Goal: Task Accomplishment & Management: Manage account settings

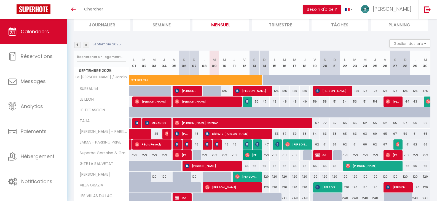
scroll to position [55, 0]
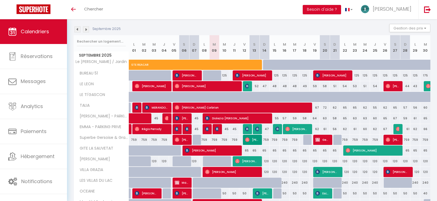
click at [77, 29] on img at bounding box center [77, 29] width 6 height 6
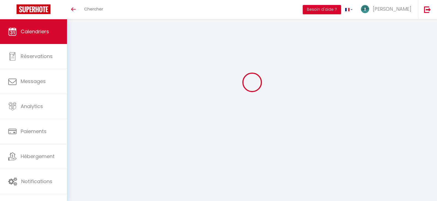
scroll to position [19, 0]
select select
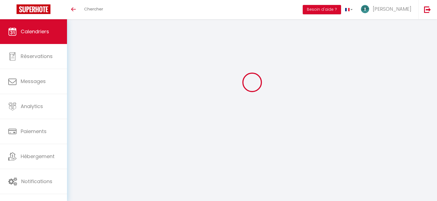
select select
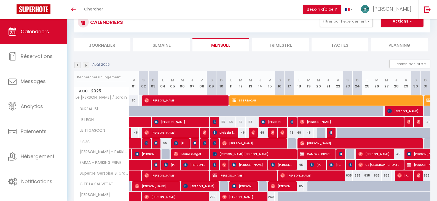
scroll to position [55, 0]
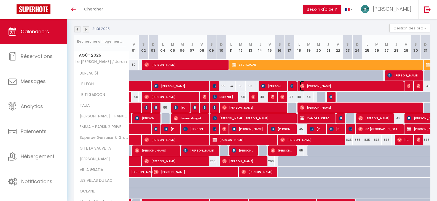
click at [309, 85] on span "[PERSON_NAME]" at bounding box center [350, 86] width 100 height 10
select select "OK"
select select "0"
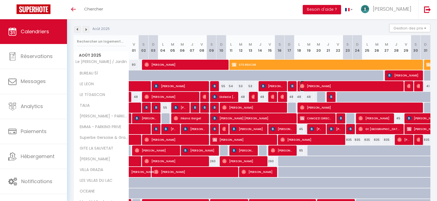
select select "1"
select select
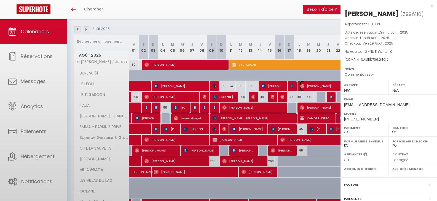
select select "36536"
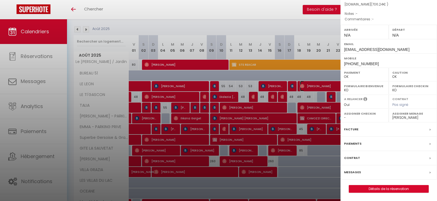
scroll to position [64, 0]
click at [359, 174] on label "Messages" at bounding box center [352, 173] width 17 height 6
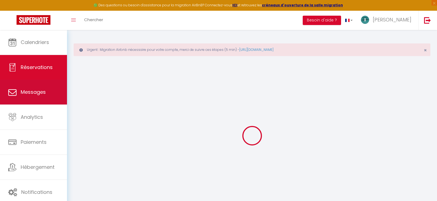
select select
checkbox input "false"
select select
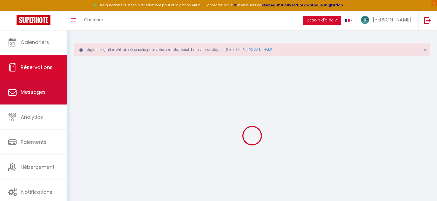
checkbox input "false"
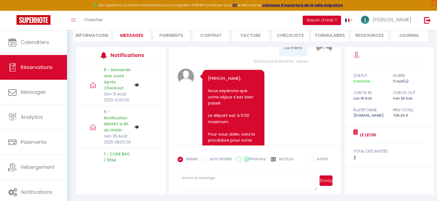
scroll to position [987, 0]
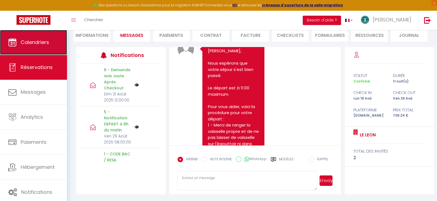
click at [40, 40] on span "Calendriers" at bounding box center [35, 42] width 28 height 7
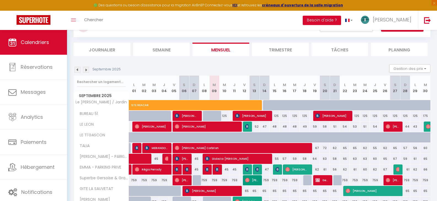
scroll to position [55, 0]
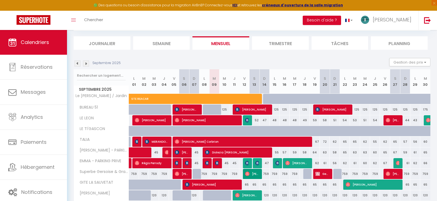
click at [77, 62] on img at bounding box center [77, 64] width 6 height 6
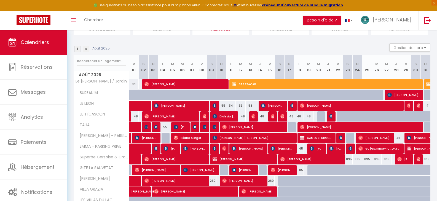
scroll to position [83, 0]
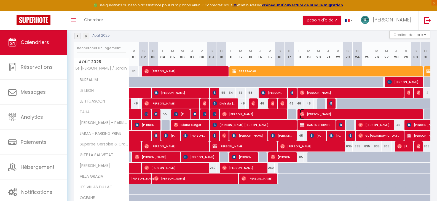
click at [323, 114] on span "[PERSON_NAME]" at bounding box center [359, 114] width 119 height 10
select select "OK"
select select "0"
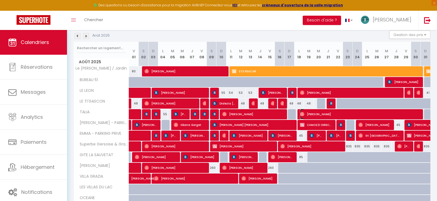
select select "1"
select select
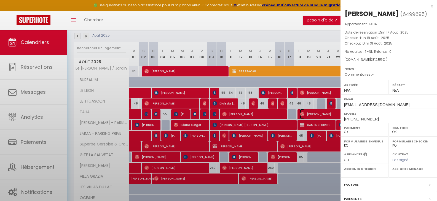
select select "36644"
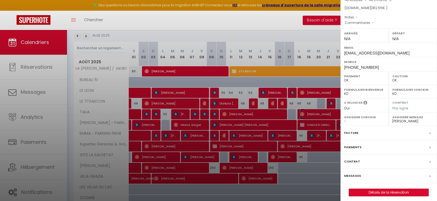
scroll to position [55, 0]
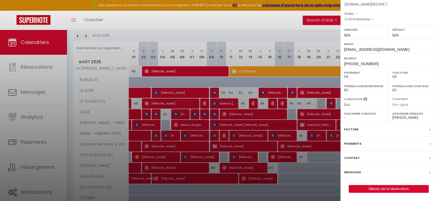
click at [353, 174] on label "Messages" at bounding box center [352, 173] width 17 height 6
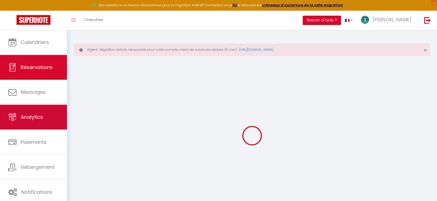
select select
checkbox input "false"
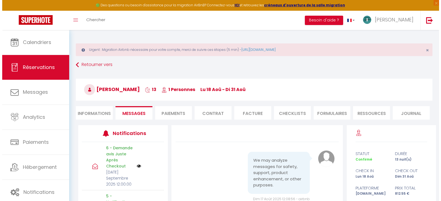
scroll to position [28, 0]
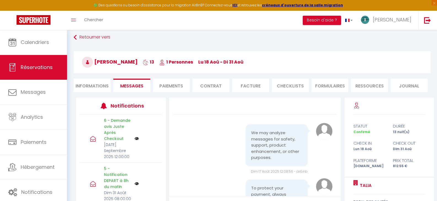
click at [290, 87] on li "CHECKLISTS" at bounding box center [290, 85] width 37 height 13
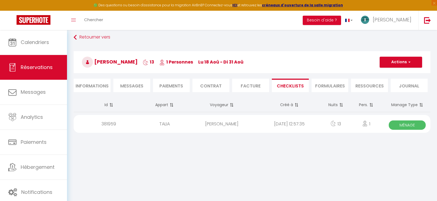
click at [350, 123] on div "1" at bounding box center [366, 124] width 36 height 18
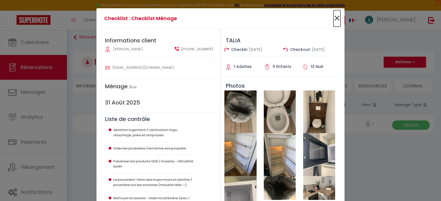
click at [336, 15] on span "×" at bounding box center [336, 18] width 7 height 17
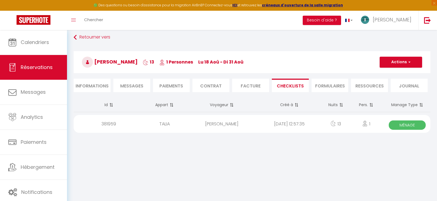
click at [115, 29] on div "Toggle menubar Chercher BUTTON Besoin d'aide ? [PERSON_NAME] Équipe" at bounding box center [236, 20] width 393 height 19
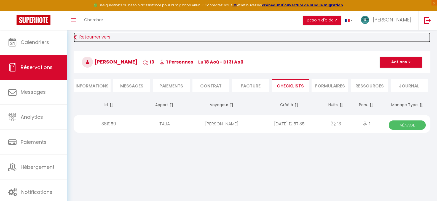
click at [87, 39] on link "Retourner vers" at bounding box center [252, 38] width 356 height 10
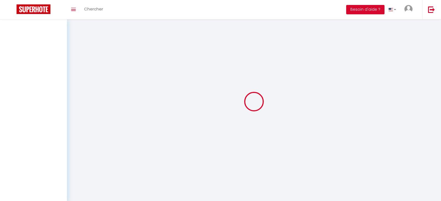
click at [87, 39] on div at bounding box center [254, 102] width 361 height 152
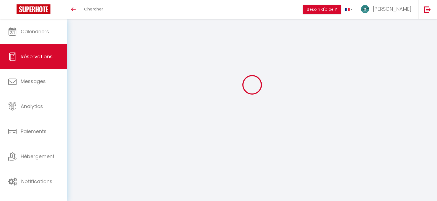
select select
checkbox input "false"
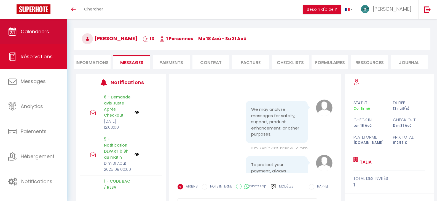
scroll to position [875, 0]
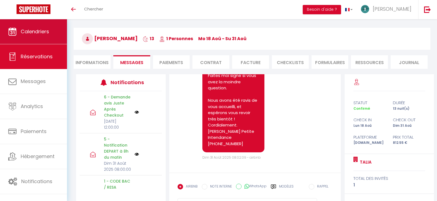
click at [50, 40] on link "Calendriers" at bounding box center [33, 31] width 67 height 25
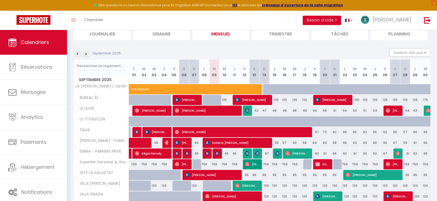
scroll to position [83, 0]
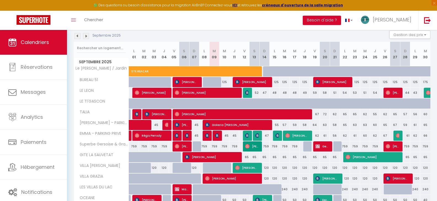
click at [77, 37] on img at bounding box center [77, 36] width 6 height 6
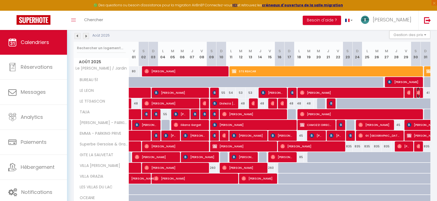
click at [419, 92] on img at bounding box center [418, 93] width 4 height 4
select select "OK"
select select "0"
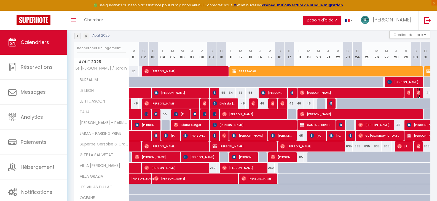
select select "1"
select select
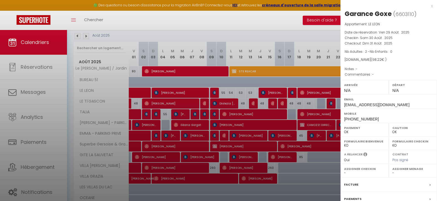
select select "33852"
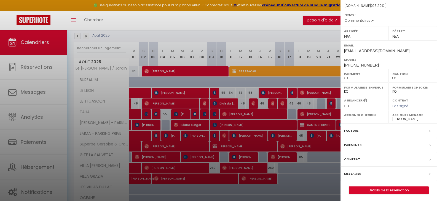
scroll to position [55, 0]
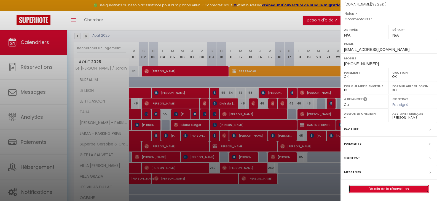
click at [380, 187] on link "Détails de la réservation" at bounding box center [388, 189] width 79 height 7
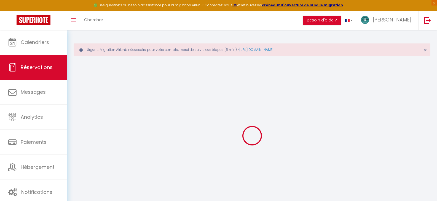
type input "Garance"
type input "Goxe"
type input "krzoxsoyhe82t30urciieirpvu96@reply.superhote.com"
type input "+33610044969"
select select
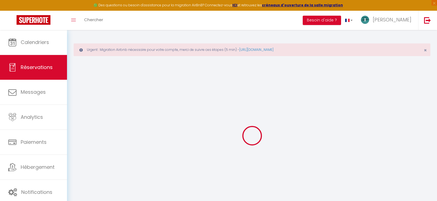
type input "3.42"
select select "57176"
select select "1"
select select
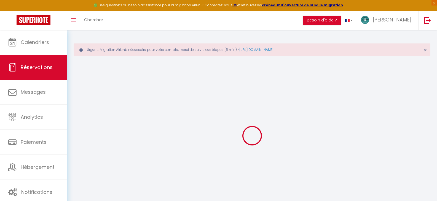
type input "2"
select select "12"
select select
type input "56"
checkbox input "false"
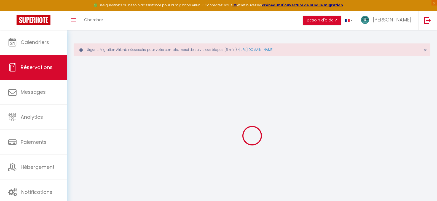
type input "0"
select select "1"
type input "39"
type input "0"
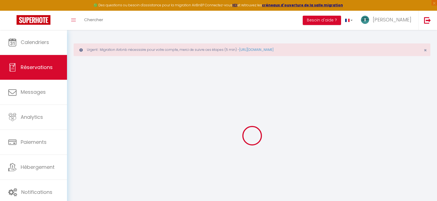
select select
select select "15"
checkbox input "false"
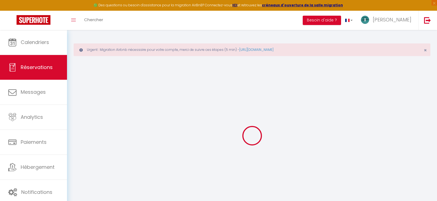
select select
checkbox input "false"
select select
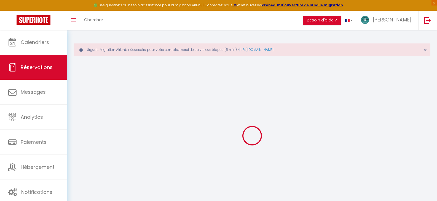
select select
checkbox input "false"
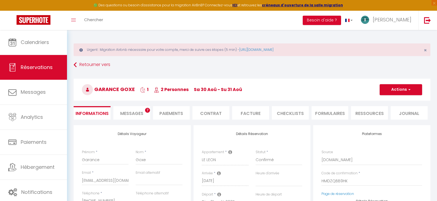
select select
type input "39"
type input "3.22"
select select
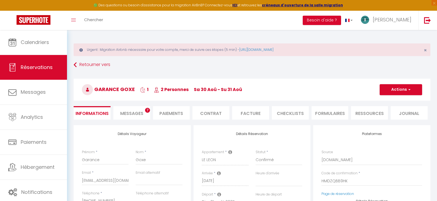
checkbox input "false"
select select
checkbox input "false"
select select
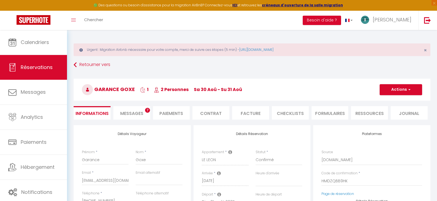
click at [116, 109] on li "Messages 7" at bounding box center [131, 112] width 37 height 13
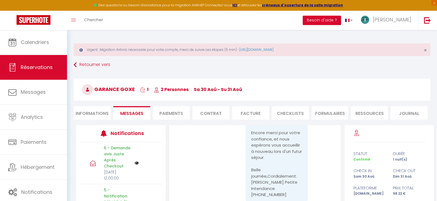
scroll to position [1098, 0]
click at [44, 73] on link "Réservations" at bounding box center [33, 67] width 67 height 25
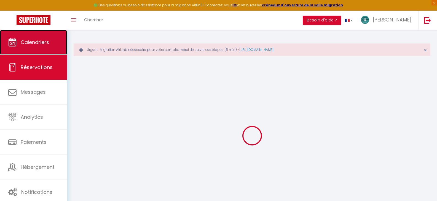
click at [34, 36] on link "Calendriers" at bounding box center [33, 42] width 67 height 25
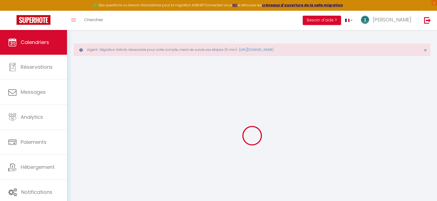
select select
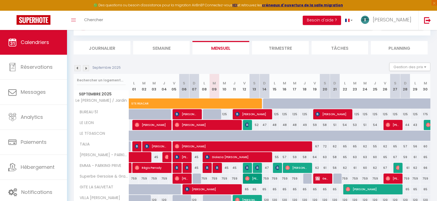
scroll to position [55, 0]
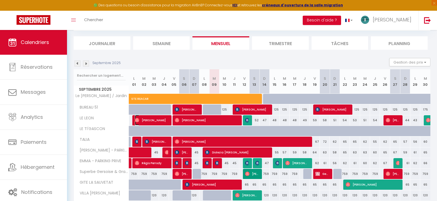
click at [140, 117] on span "[PERSON_NAME]" at bounding box center [151, 120] width 33 height 10
select select "OK"
select select "0"
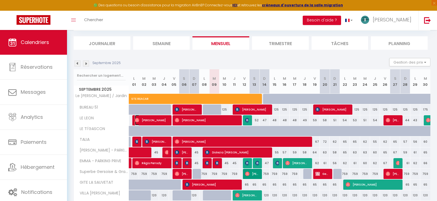
select select "1"
select select
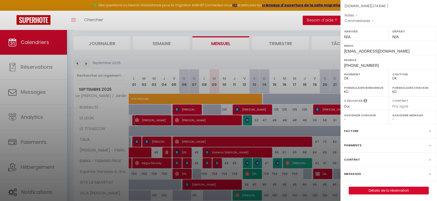
scroll to position [55, 0]
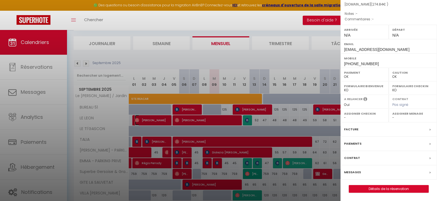
select select "33852"
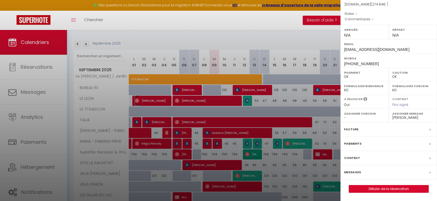
scroll to position [83, 0]
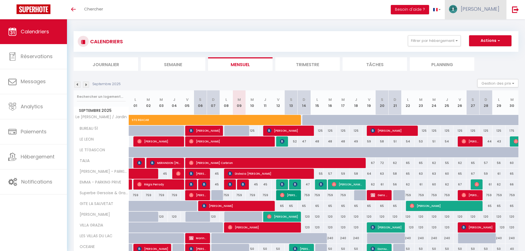
click at [457, 8] on img at bounding box center [453, 9] width 8 height 8
click at [476, 26] on link "Paramètres" at bounding box center [484, 27] width 41 height 9
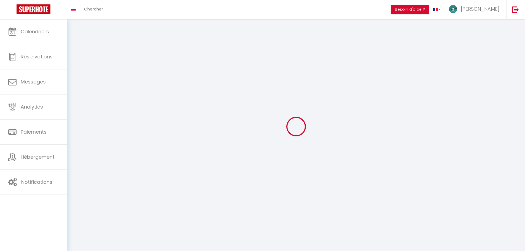
select select
type input "[PERSON_NAME]"
type input "Campourcy"
type input "0666317428"
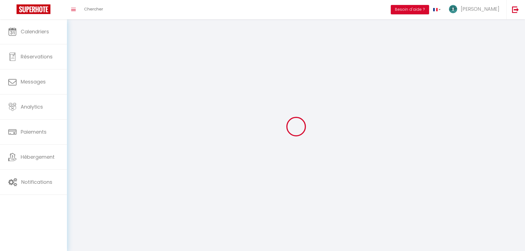
type input "920 rue du village"
type input "32550"
type input "BOUCAGNERES"
type input "73T6R583hoHRXOW0k7zSctnsQ"
type input "zGylEIqFWffEq2SO4bGkHyWbm"
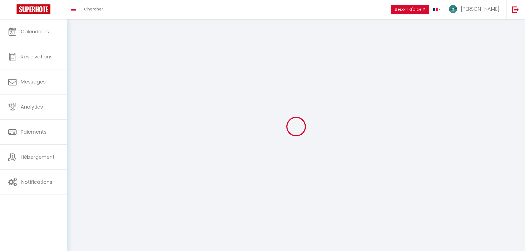
type input "https://app.superhote.com/#/get-available-rentals/zGylEIqFWffEq2SO4bGkHyWbm"
select select "28"
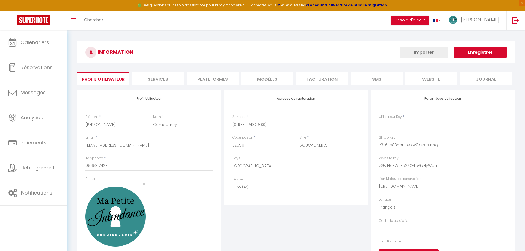
type input "73T6R583hoHRXOW0k7zSctnsQ"
type input "zGylEIqFWffEq2SO4bGkHyWbm"
type input "https://app.superhote.com/#/get-available-rentals/zGylEIqFWffEq2SO4bGkHyWbm"
select select "fr"
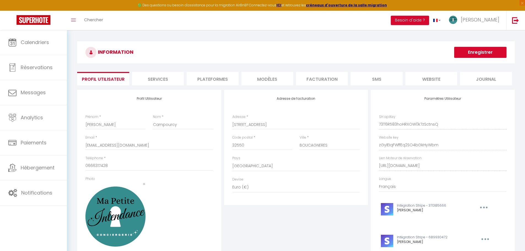
click at [327, 79] on li "Facturation" at bounding box center [322, 78] width 52 height 13
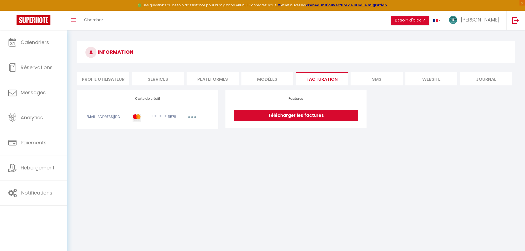
click at [292, 118] on link "Télécharger les factures" at bounding box center [296, 115] width 125 height 11
click at [199, 115] on button "button" at bounding box center [191, 117] width 15 height 7
